Goal: Information Seeking & Learning: Learn about a topic

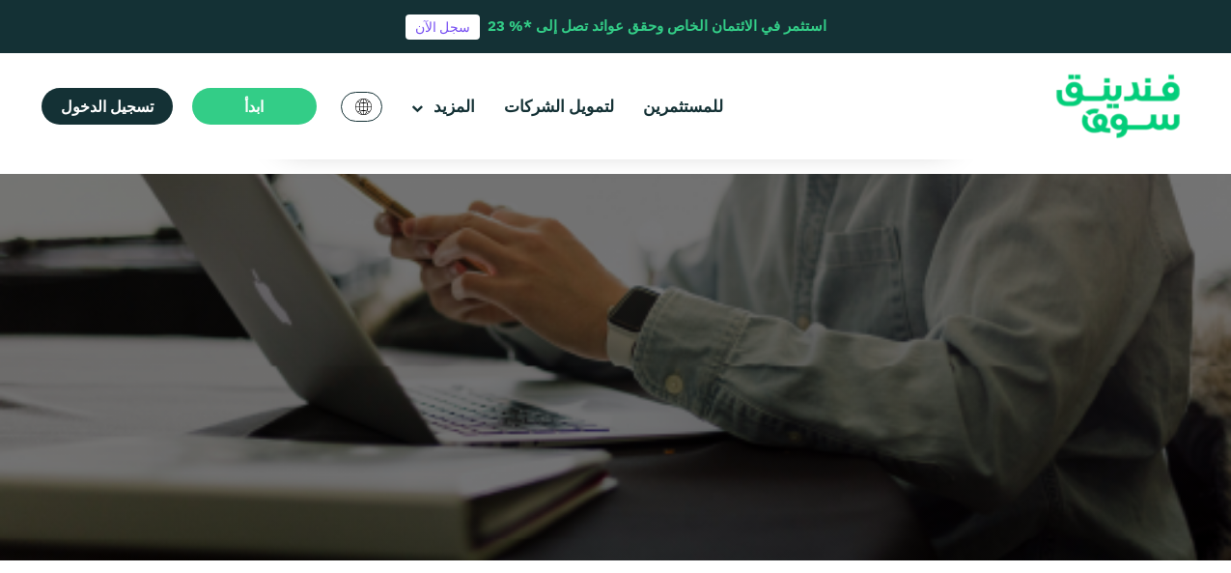
scroll to position [689, 0]
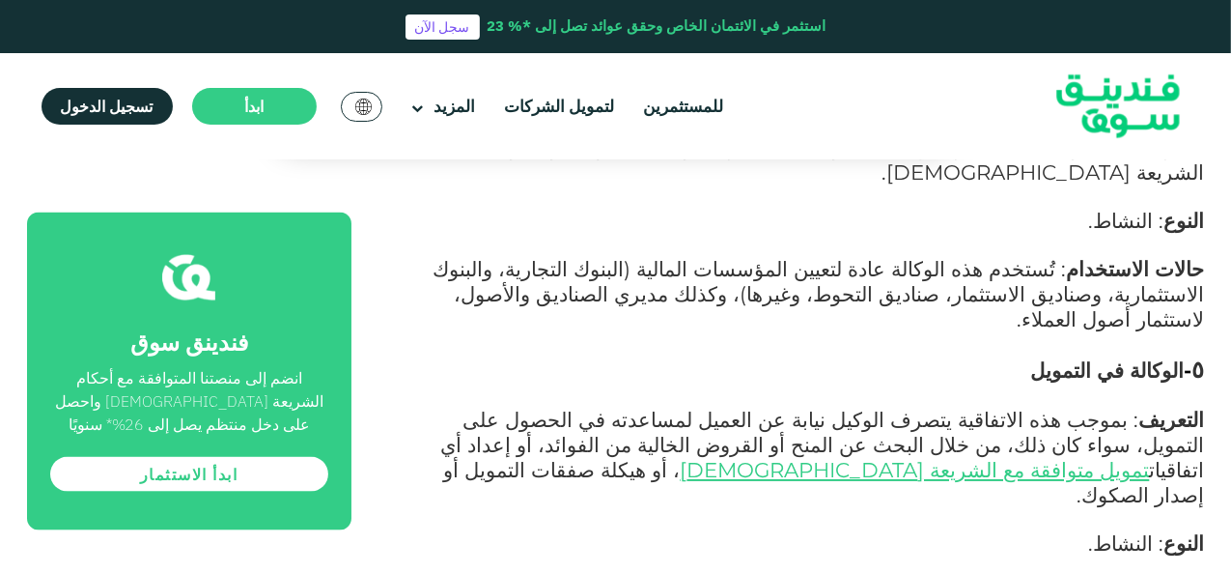
scroll to position [2381, 0]
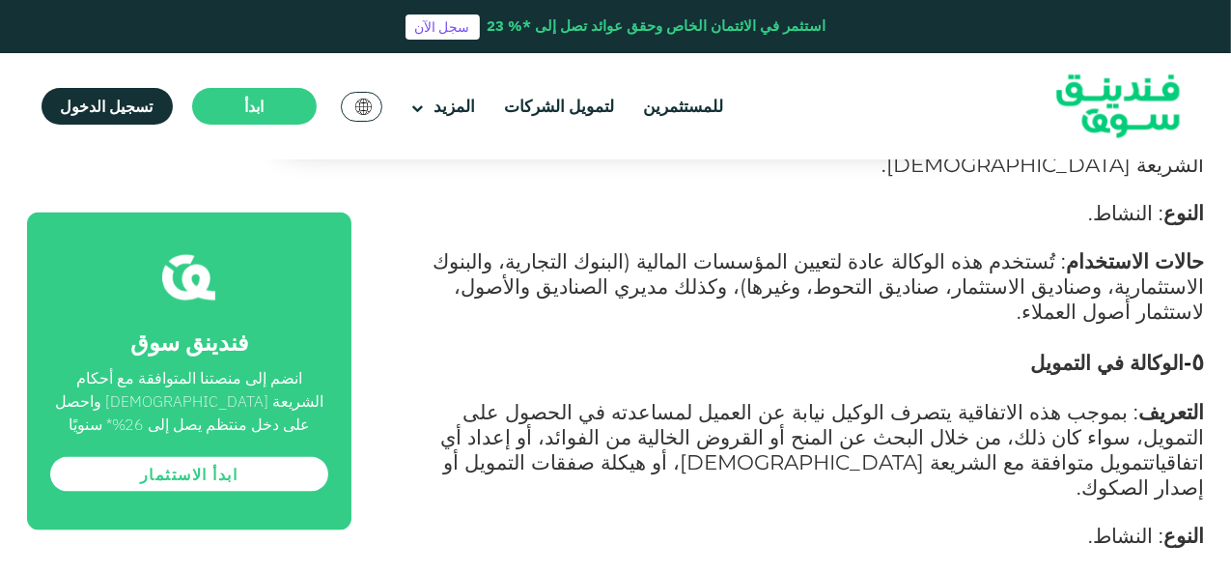
click at [681, 449] on link "تمويل متوافقة مع الشريعة الإسلامية" at bounding box center [915, 461] width 469 height 25
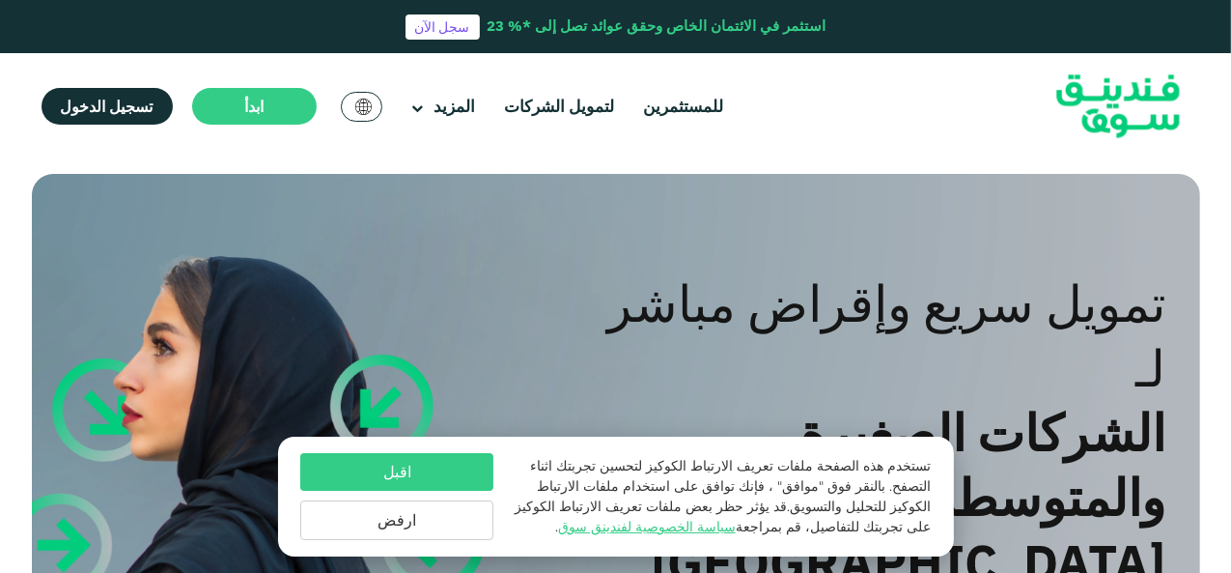
click at [408, 468] on button "اقبل" at bounding box center [396, 472] width 193 height 38
